Goal: Subscribe to service/newsletter

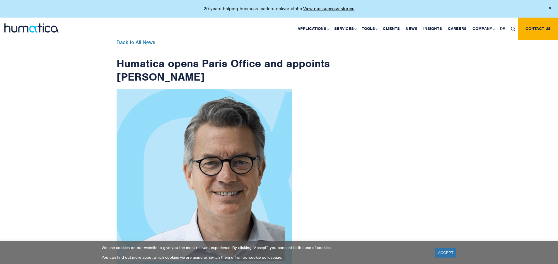
scroll to position [934, 0]
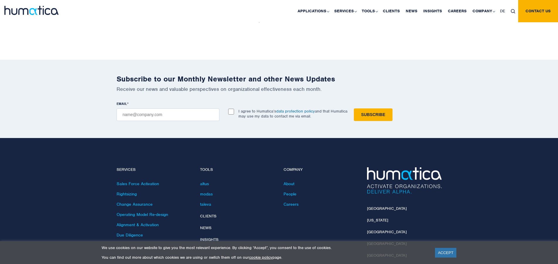
checkbox input "true"
type input "[EMAIL_ADDRESS][DOMAIN_NAME]"
click at [354, 108] on input "Subscribe" at bounding box center [373, 114] width 39 height 13
